Goal: Check status: Check status

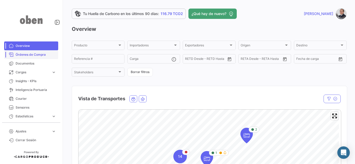
click at [30, 56] on span "Órdenes de Compra" at bounding box center [36, 54] width 41 height 5
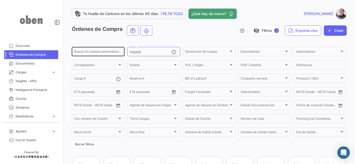
click at [90, 52] on input "Buscar en campos personalizados..." at bounding box center [98, 53] width 48 height 4
click at [85, 145] on button "Borrar filtros" at bounding box center [84, 144] width 25 height 9
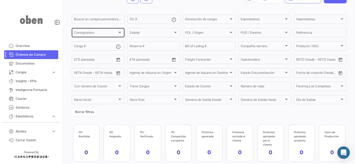
scroll to position [26, 0]
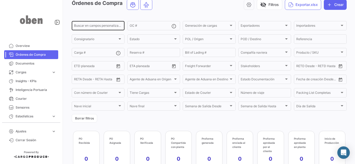
click at [92, 26] on input "Buscar en campos personalizados..." at bounding box center [98, 27] width 48 height 4
paste input "12527"
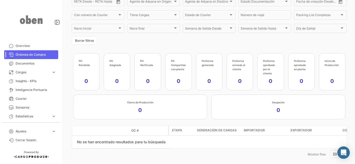
scroll to position [0, 0]
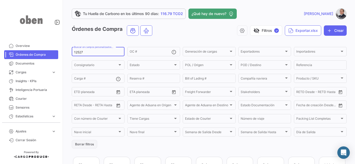
type input "12527"
click at [85, 143] on button "Borrar filtros" at bounding box center [84, 144] width 25 height 9
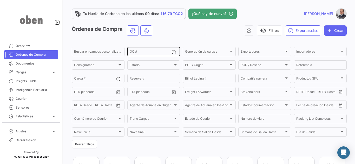
click at [147, 51] on input "OC #" at bounding box center [151, 53] width 42 height 4
paste input "12527"
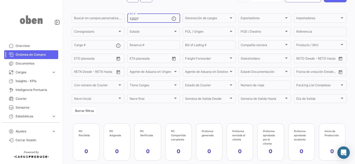
scroll to position [52, 0]
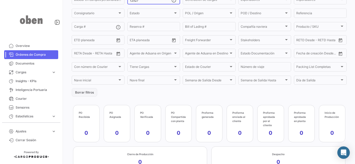
type input "12527"
click at [84, 93] on button "Borrar filtros" at bounding box center [84, 92] width 25 height 9
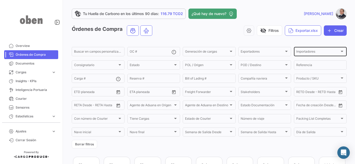
click at [311, 52] on span "Importadores" at bounding box center [317, 53] width 43 height 4
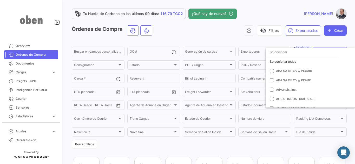
click at [293, 53] on input "dropdown search" at bounding box center [302, 52] width 73 height 9
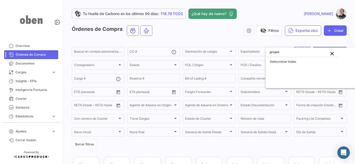
type input "proam"
click at [329, 54] on mat-icon "close" at bounding box center [332, 54] width 6 height 6
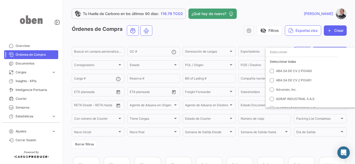
click at [250, 43] on div at bounding box center [177, 82] width 355 height 164
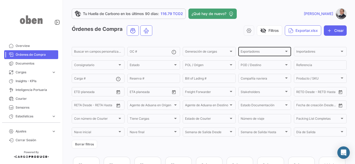
click at [280, 49] on div "Exportadores Exportadores" at bounding box center [265, 51] width 48 height 10
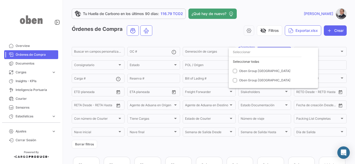
click at [218, 36] on div at bounding box center [177, 82] width 355 height 164
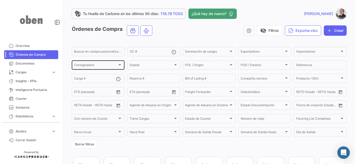
click at [102, 65] on div "Consignatario" at bounding box center [95, 66] width 43 height 4
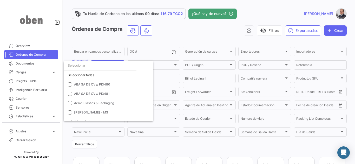
click at [95, 67] on input "dropdown search" at bounding box center [100, 65] width 73 height 9
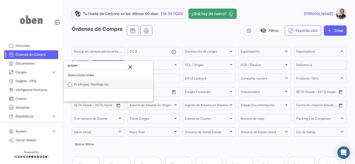
type input "proam"
click at [71, 86] on mat-pseudo-checkbox at bounding box center [70, 85] width 4 height 4
click at [84, 85] on span "ProAmpac Holdings Inc." at bounding box center [91, 85] width 35 height 4
click at [333, 33] on div at bounding box center [177, 82] width 355 height 164
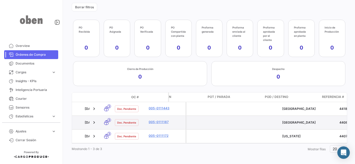
scroll to position [0, 650]
